Goal: Task Accomplishment & Management: Manage account settings

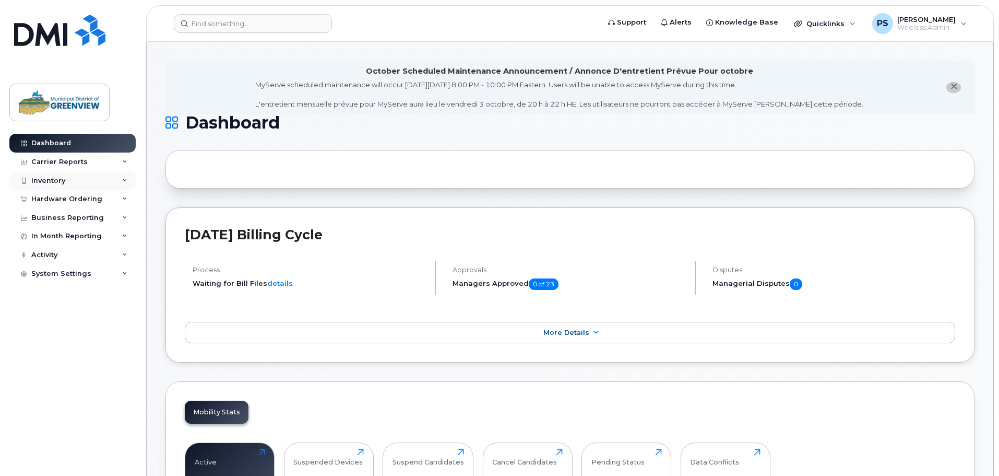
click at [53, 184] on div "Inventory" at bounding box center [48, 180] width 34 height 8
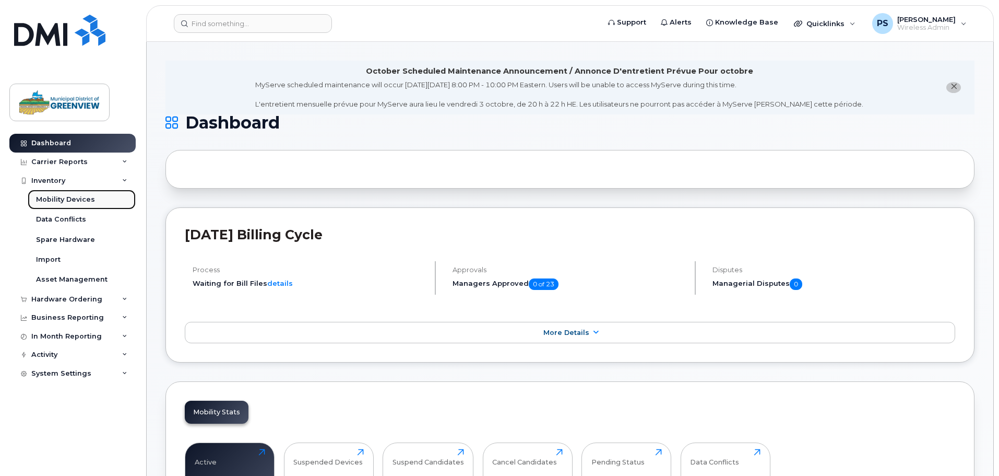
click at [66, 202] on div "Mobility Devices" at bounding box center [65, 199] width 59 height 9
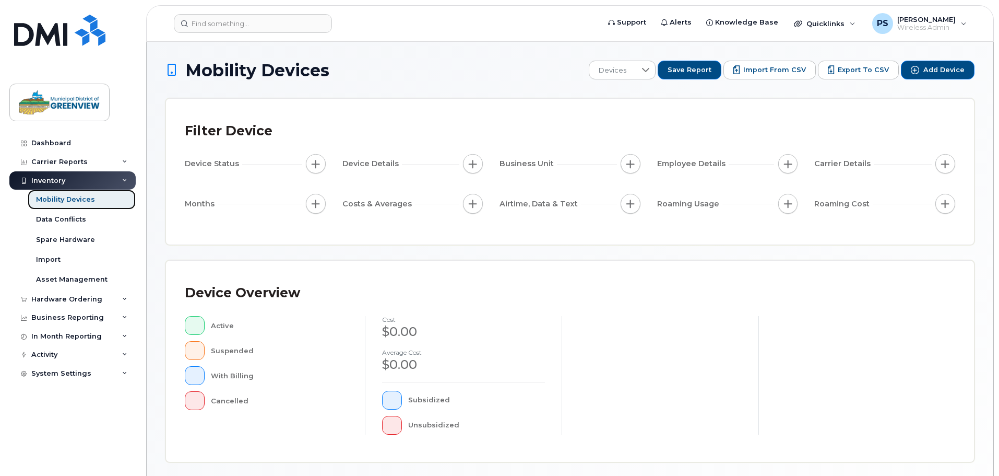
scroll to position [242, 0]
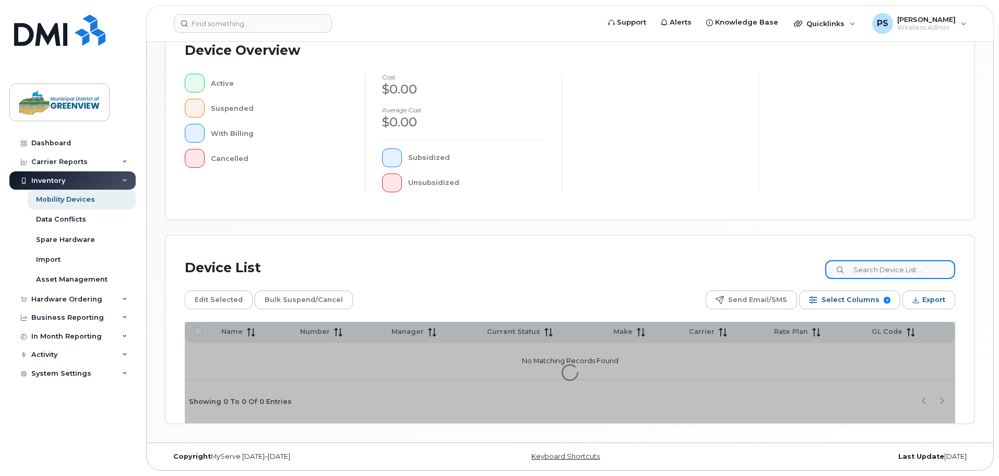
click at [913, 272] on input at bounding box center [891, 269] width 130 height 19
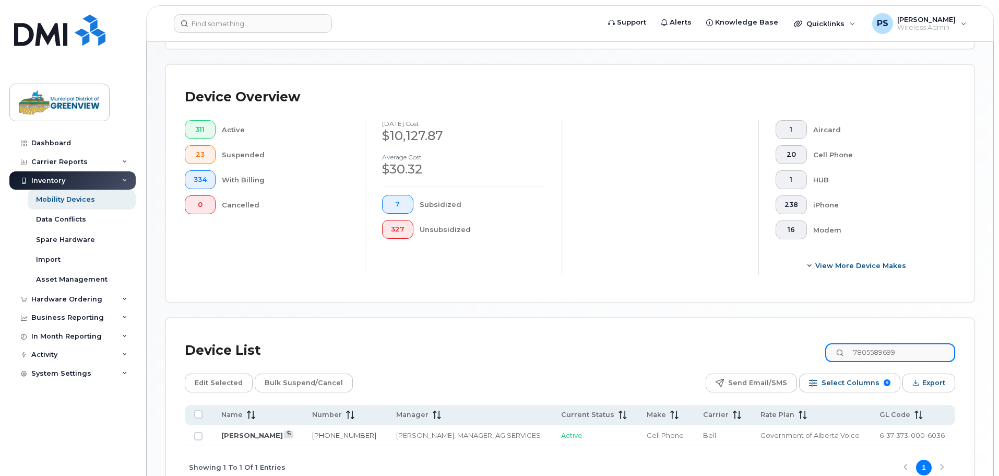
scroll to position [280, 0]
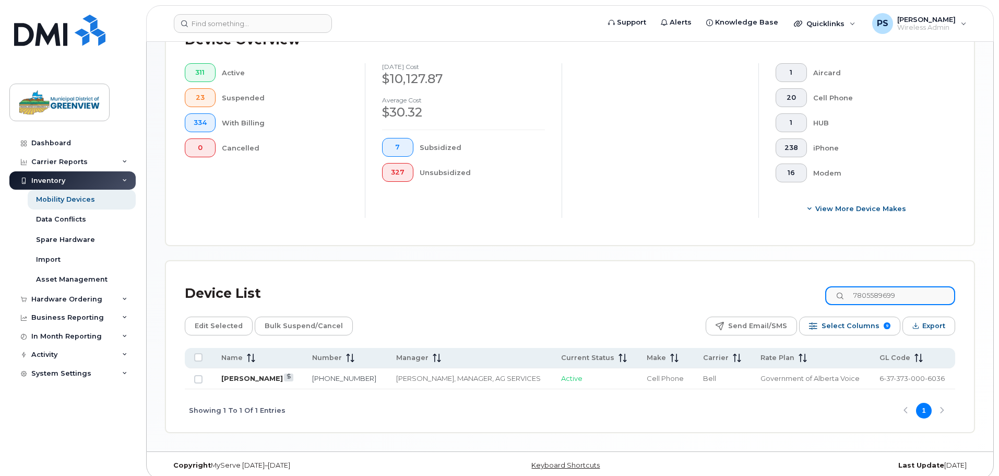
type input "7805589699"
click at [226, 374] on link "[PERSON_NAME]" at bounding box center [252, 378] width 62 height 8
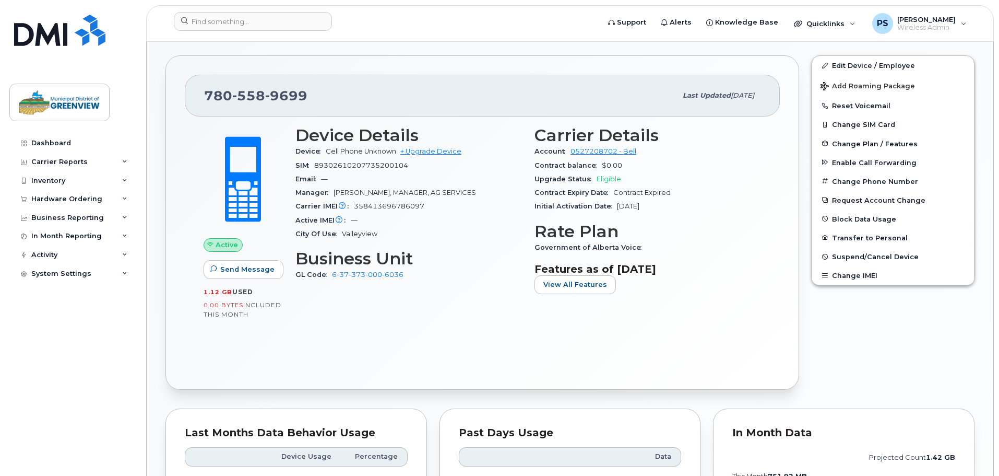
scroll to position [304, 0]
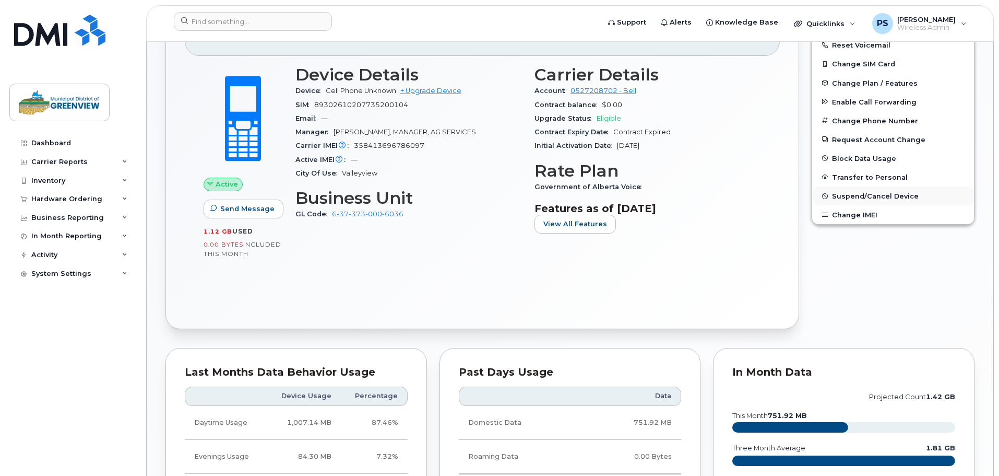
click at [850, 197] on span "Suspend/Cancel Device" at bounding box center [875, 196] width 87 height 8
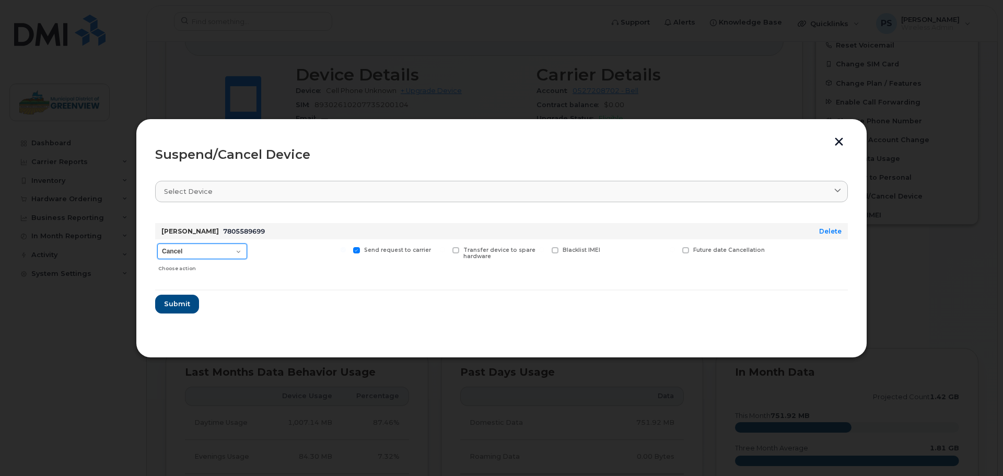
click at [242, 250] on select "Cancel Suspend - Extend Suspension Suspend - Reduced Rate Suspend - Full Rate S…" at bounding box center [202, 251] width 90 height 16
click at [173, 302] on span "Submit" at bounding box center [176, 304] width 26 height 10
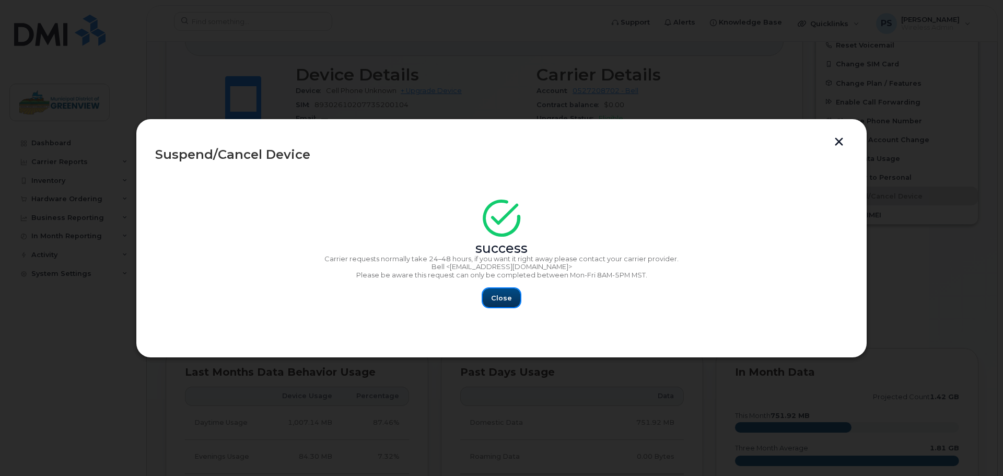
click at [507, 297] on span "Close" at bounding box center [501, 298] width 21 height 10
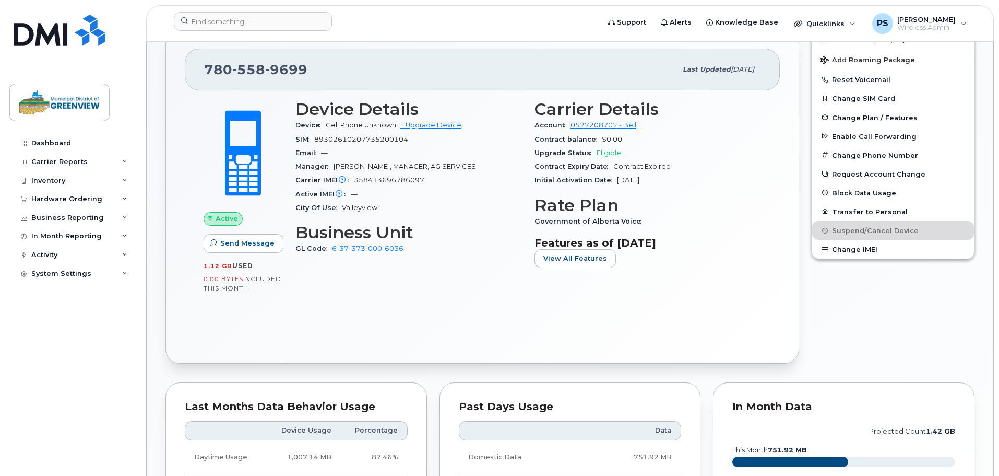
scroll to position [0, 0]
